Goal: Task Accomplishment & Management: Manage account settings

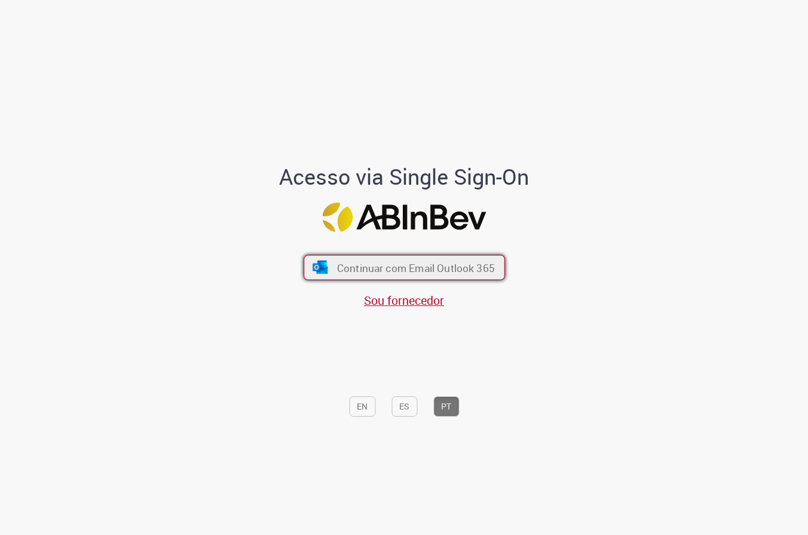
click at [416, 265] on span "Continuar com Email Outlook 365" at bounding box center [415, 268] width 158 height 14
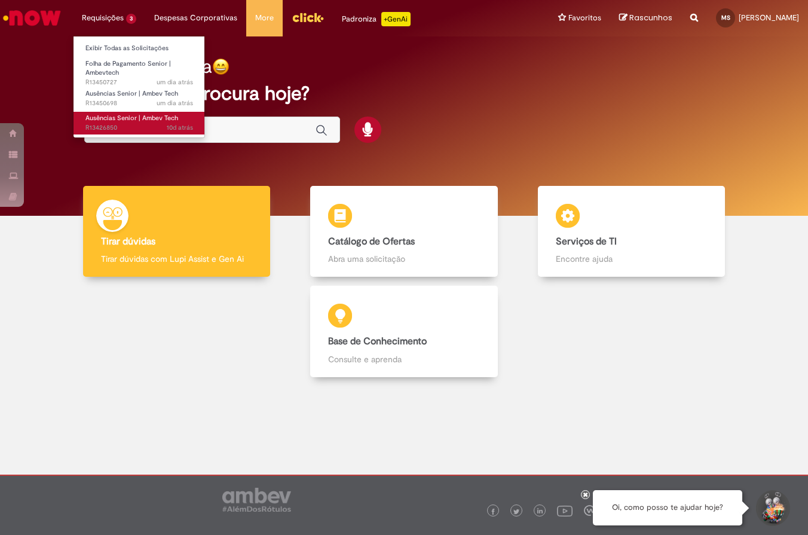
click at [109, 118] on span "Ausências Senior | Ambev Tech" at bounding box center [131, 118] width 93 height 9
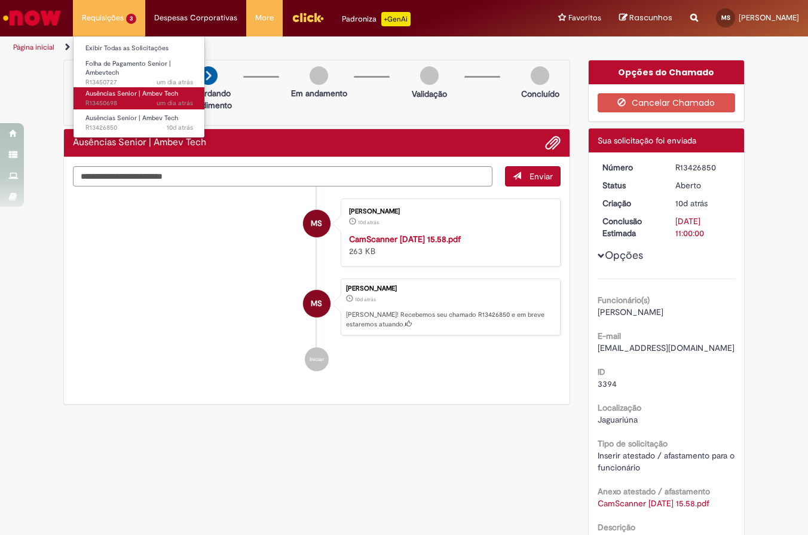
click at [127, 100] on span "um dia atrás um dia atrás R13450698" at bounding box center [139, 104] width 108 height 10
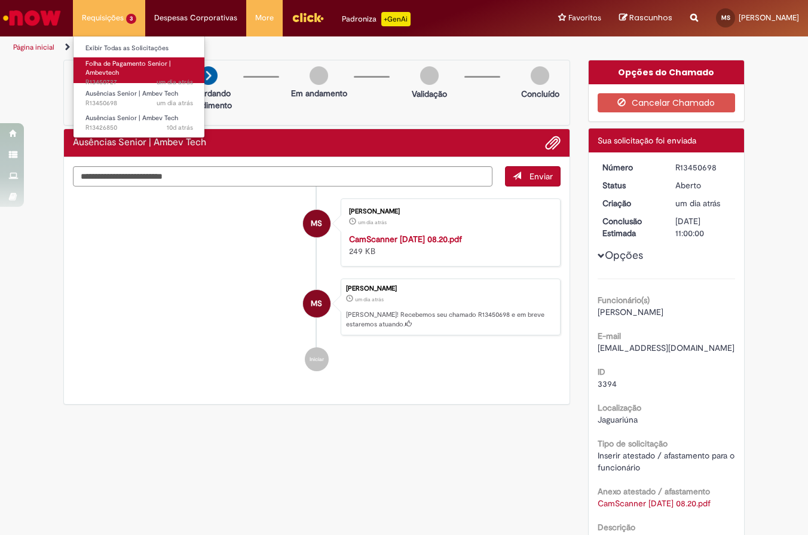
click at [137, 71] on link "Folha de Pagamento Senior | Ambevtech um dia atrás um dia atrás R13450727" at bounding box center [139, 70] width 131 height 26
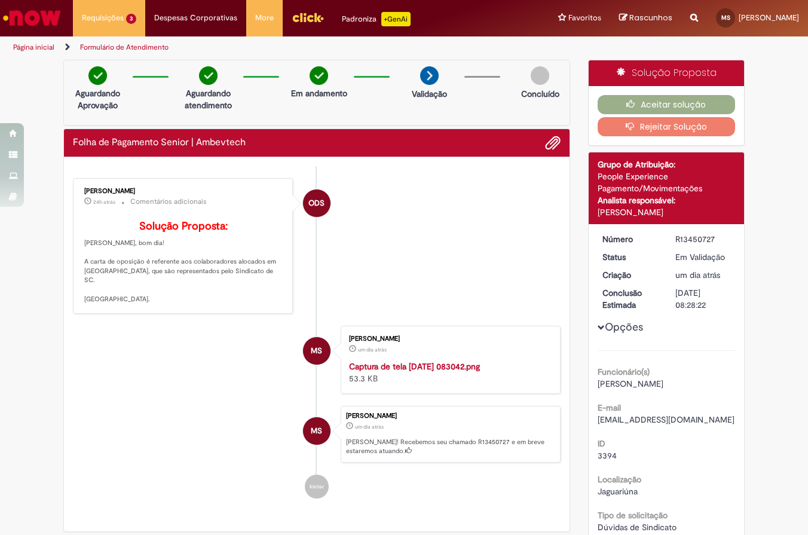
click at [143, 310] on div "[PERSON_NAME] 24h atrás 24 horas atrás Comentários adicionais Solução Proposta:…" at bounding box center [182, 246] width 213 height 128
click at [645, 102] on button "Aceitar solução" at bounding box center [667, 104] width 138 height 19
